Goal: Task Accomplishment & Management: Use online tool/utility

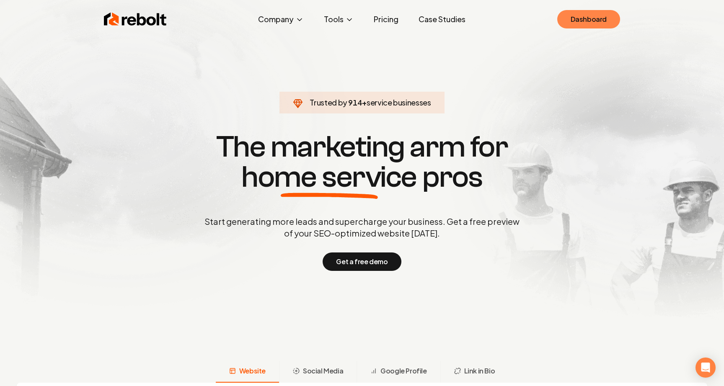
click at [598, 19] on link "Dashboard" at bounding box center [588, 19] width 63 height 18
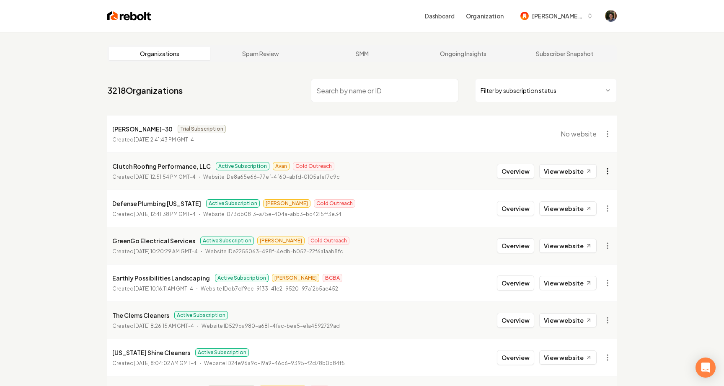
click at [607, 173] on html "Dashboard Organization [PERSON_NAME]-62 Organizations Spam Review SMM Ongoing I…" at bounding box center [362, 193] width 724 height 386
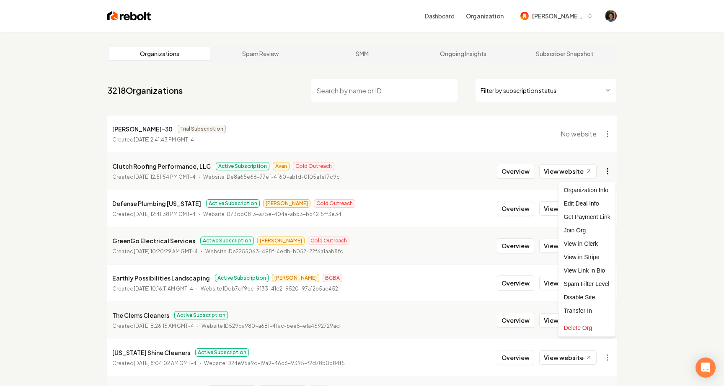
click at [607, 173] on html "Dashboard Organization [PERSON_NAME]-62 Organizations Spam Review SMM Ongoing I…" at bounding box center [362, 193] width 724 height 386
click at [607, 172] on html "Dashboard Organization [PERSON_NAME]-62 Organizations Spam Review SMM Ongoing I…" at bounding box center [362, 193] width 724 height 386
click at [598, 218] on div "Get Payment Link" at bounding box center [587, 216] width 53 height 13
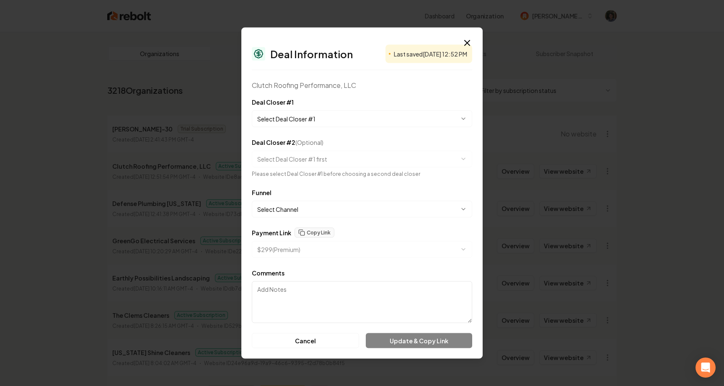
select select "**********"
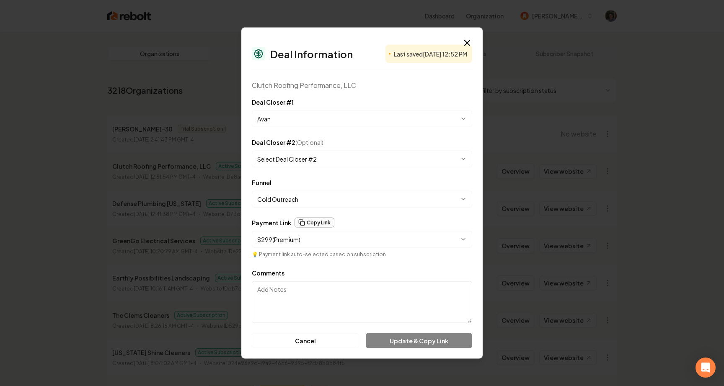
click at [316, 223] on button "Copy Link" at bounding box center [315, 223] width 40 height 10
